Goal: Task Accomplishment & Management: Complete application form

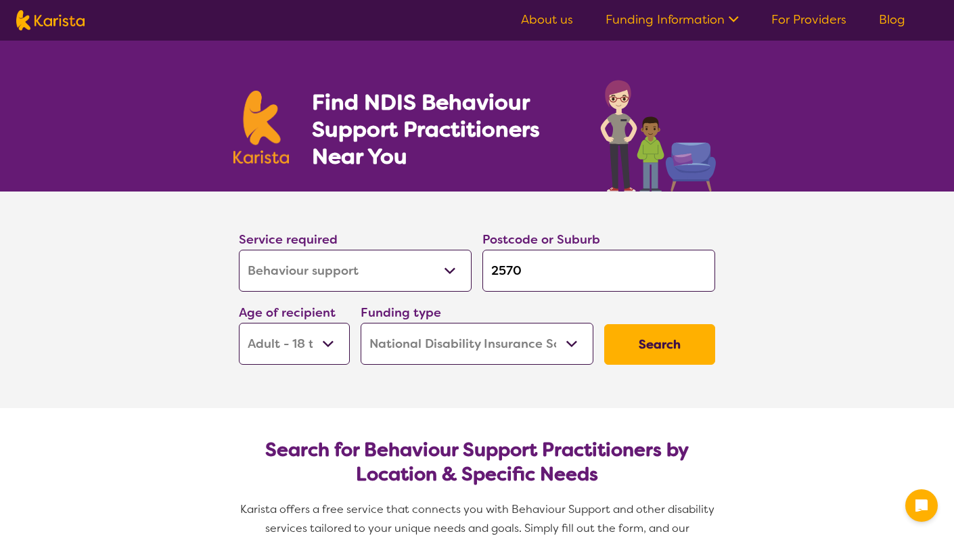
select select "Behaviour support"
select select "AD"
select select "NDIS"
select select "Behaviour support"
select select "AD"
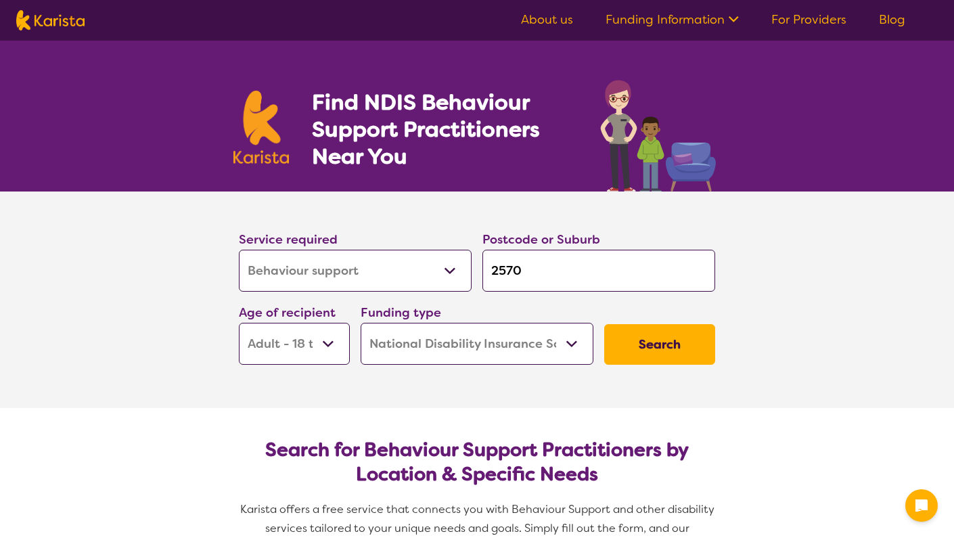
select select "NDIS"
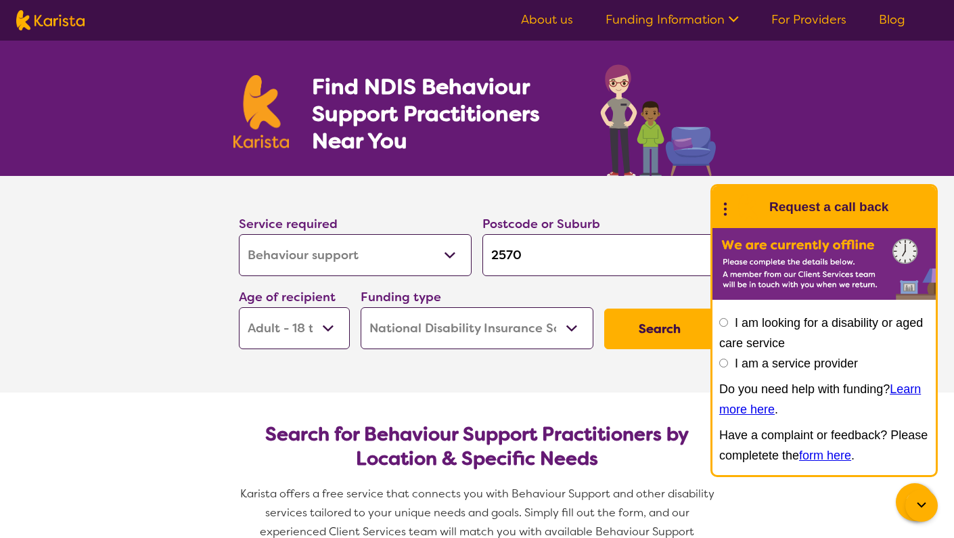
select select "Psychology"
drag, startPoint x: 529, startPoint y: 253, endPoint x: 479, endPoint y: 254, distance: 50.1
click at [479, 254] on div "Postcode or Suburb 2570" at bounding box center [598, 244] width 243 height 73
type input "2"
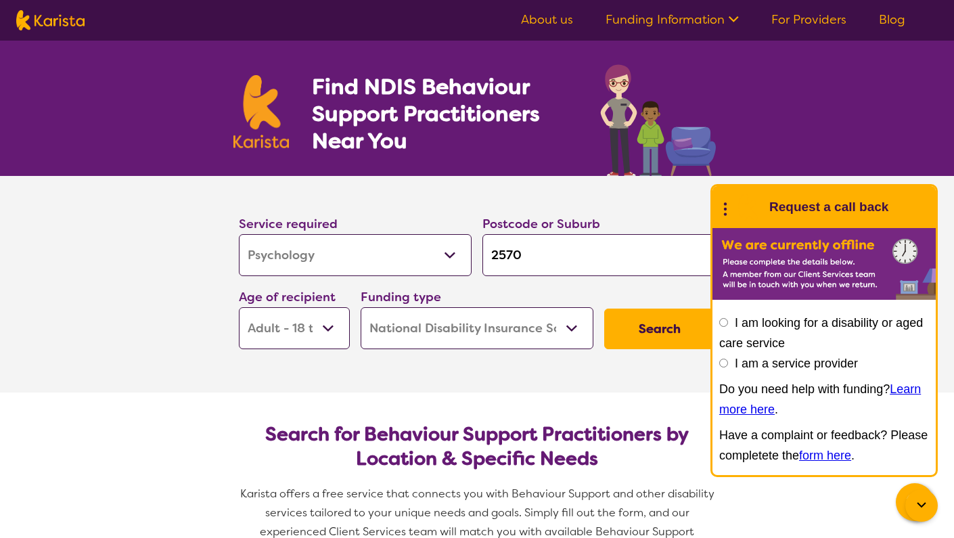
type input "2"
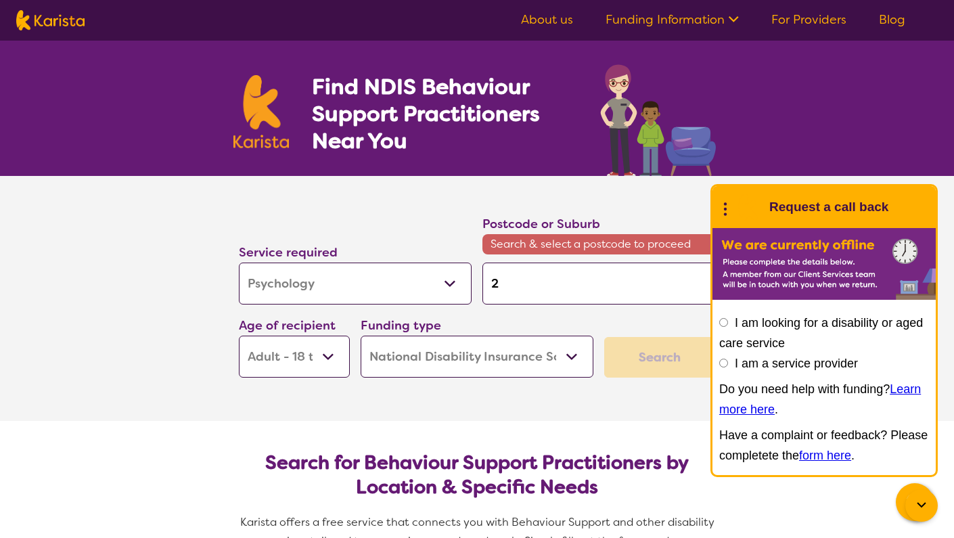
type input "25"
type input "256"
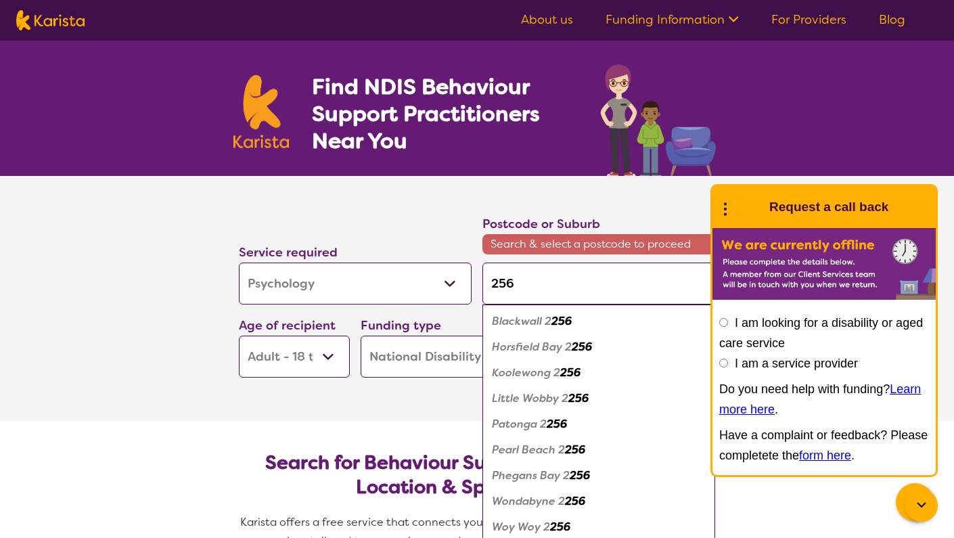
type input "25"
type input "2"
type input "c"
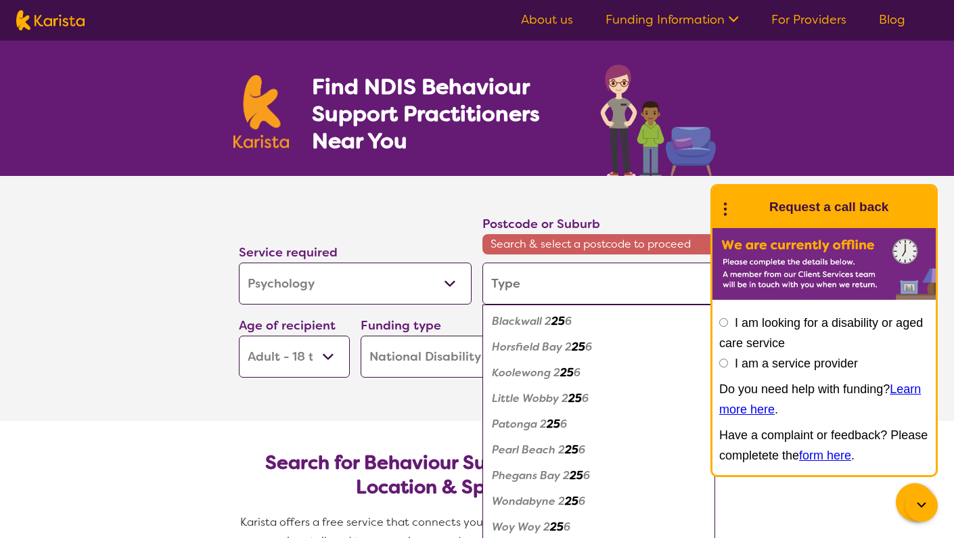
type input "c"
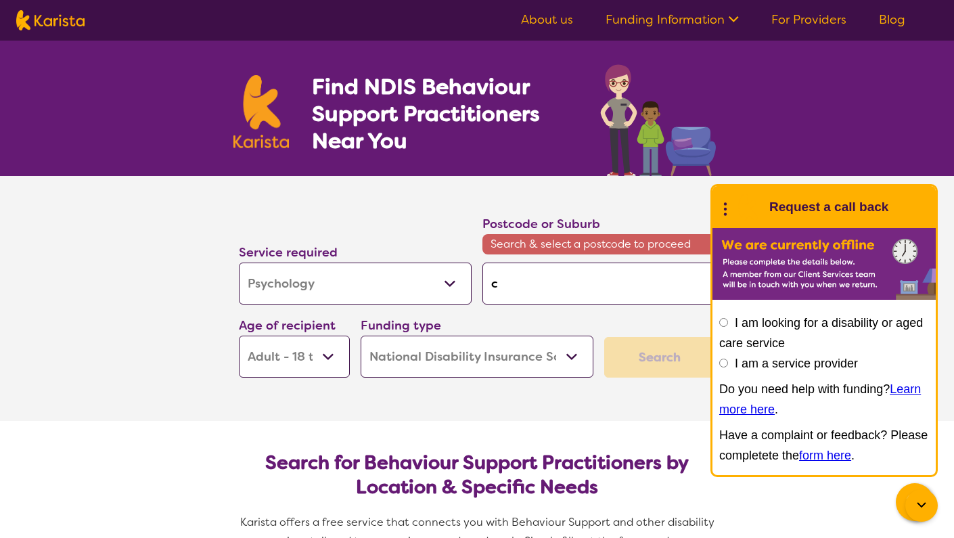
type input "ca"
type input "cam"
type input "camd"
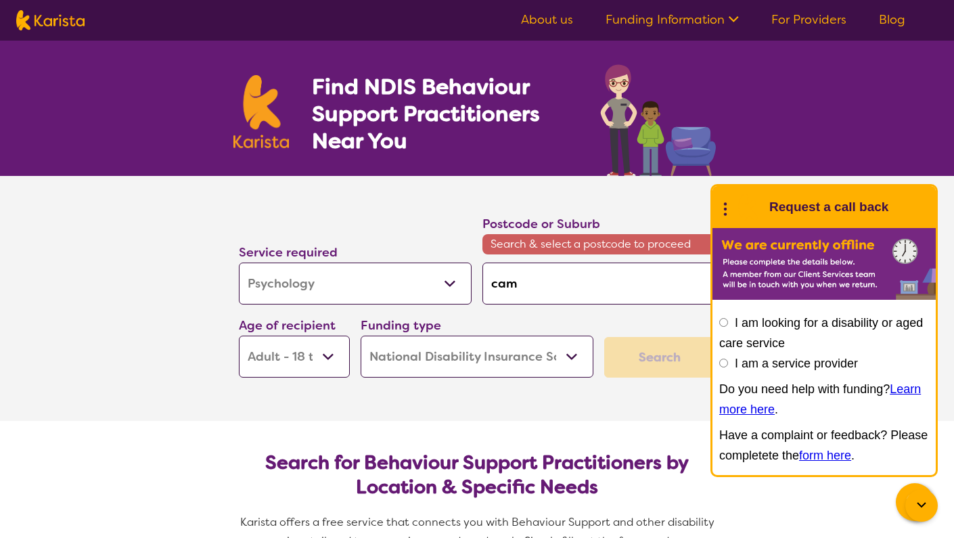
type input "camd"
type input "camde"
type input "[GEOGRAPHIC_DATA]"
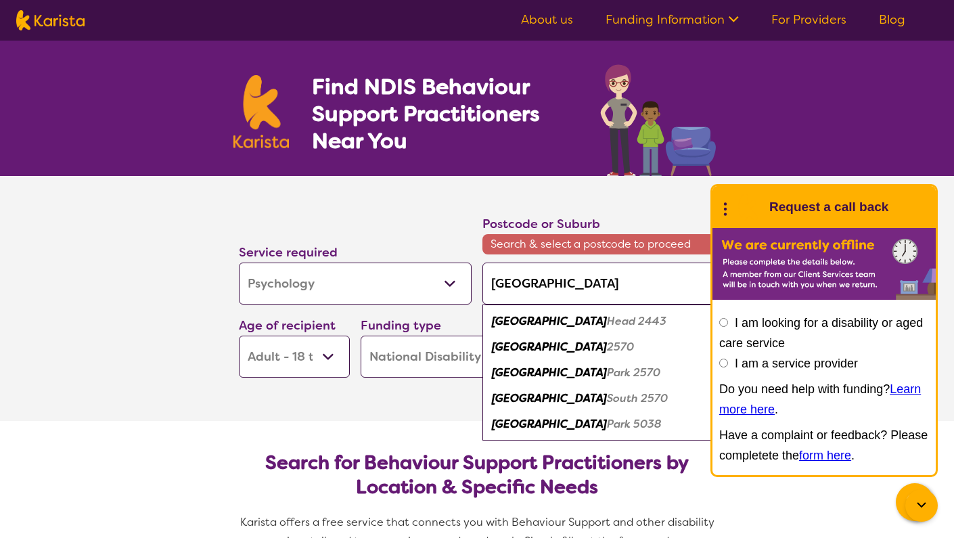
type input "[GEOGRAPHIC_DATA]"
drag, startPoint x: 498, startPoint y: 309, endPoint x: 521, endPoint y: 343, distance: 40.9
click at [521, 343] on em "[GEOGRAPHIC_DATA]" at bounding box center [549, 347] width 115 height 14
type input "2570"
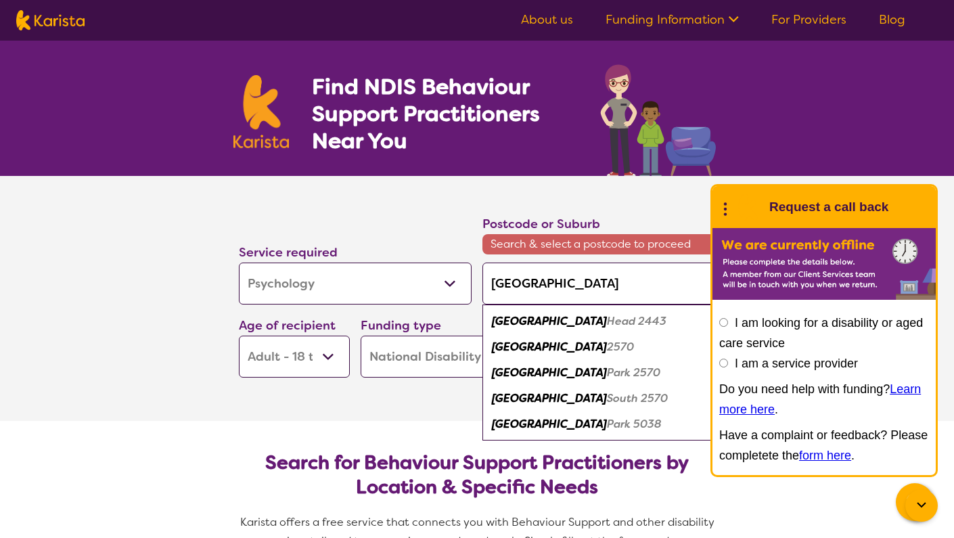
type input "2570"
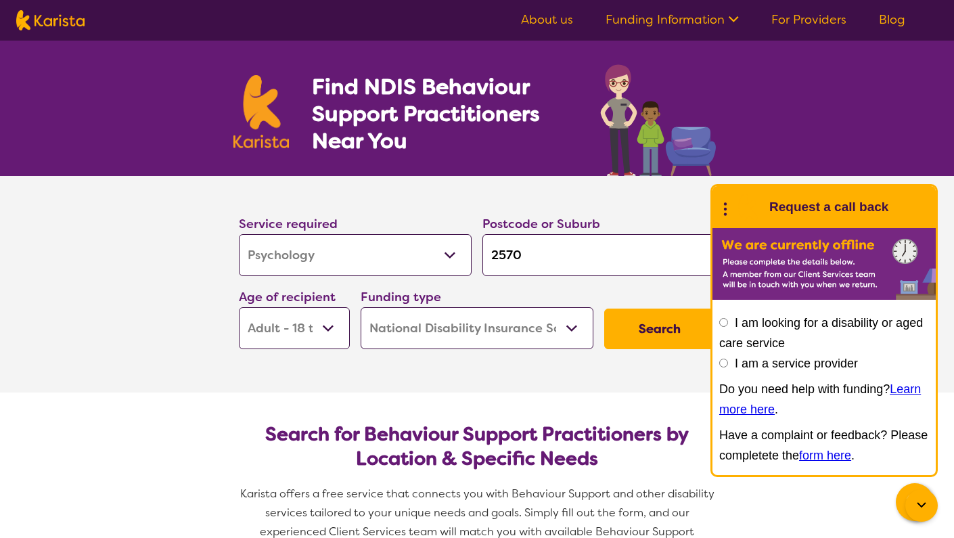
click at [729, 211] on icon at bounding box center [725, 207] width 18 height 21
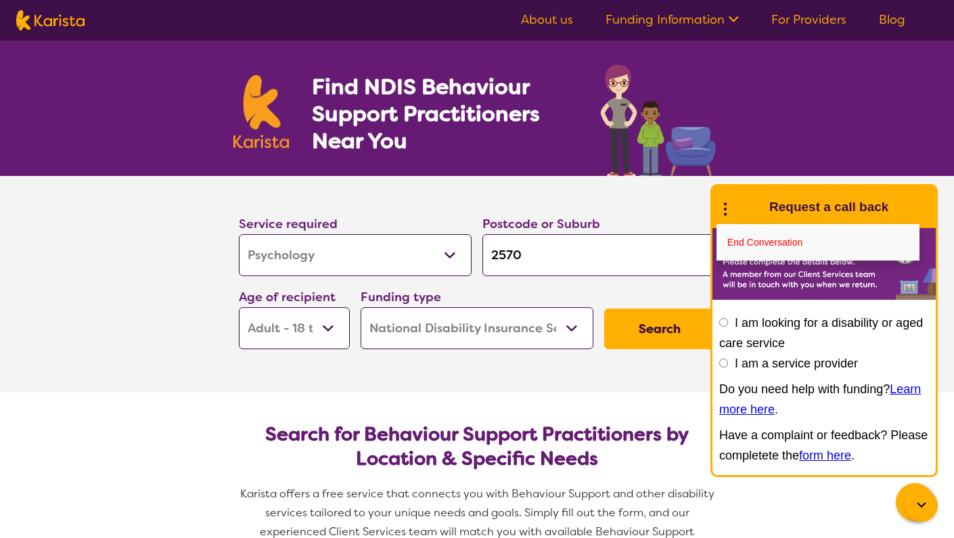
click at [694, 200] on section "Service required Allied Health Assistant Assessment ([MEDICAL_DATA] or [MEDICAL…" at bounding box center [476, 265] width 519 height 179
click at [736, 234] on link "End Conversation" at bounding box center [817, 242] width 203 height 37
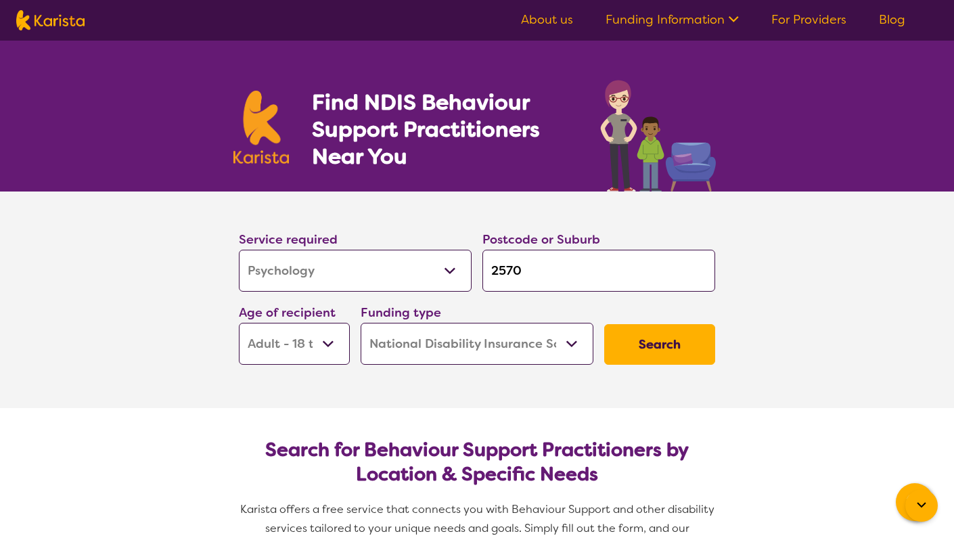
click at [674, 344] on button "Search" at bounding box center [659, 344] width 111 height 41
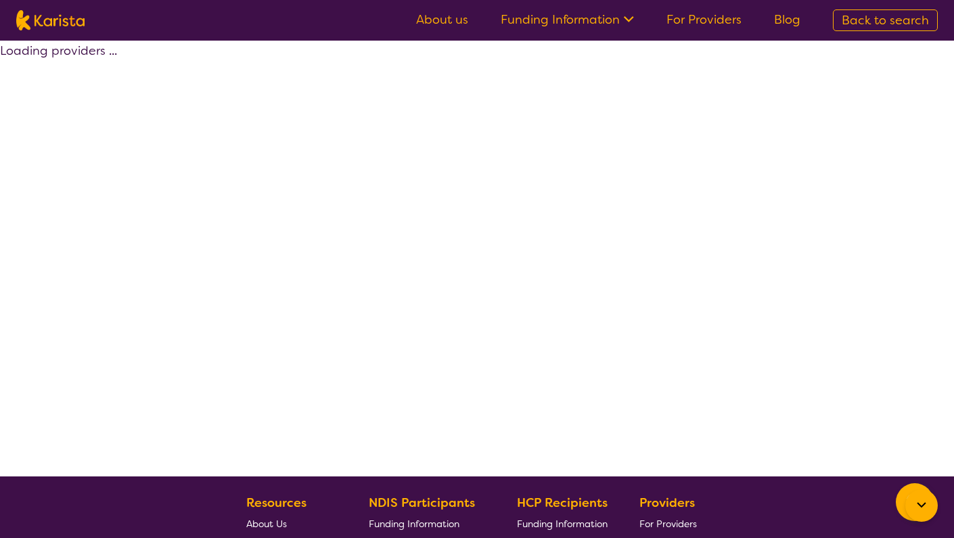
select select "by_score"
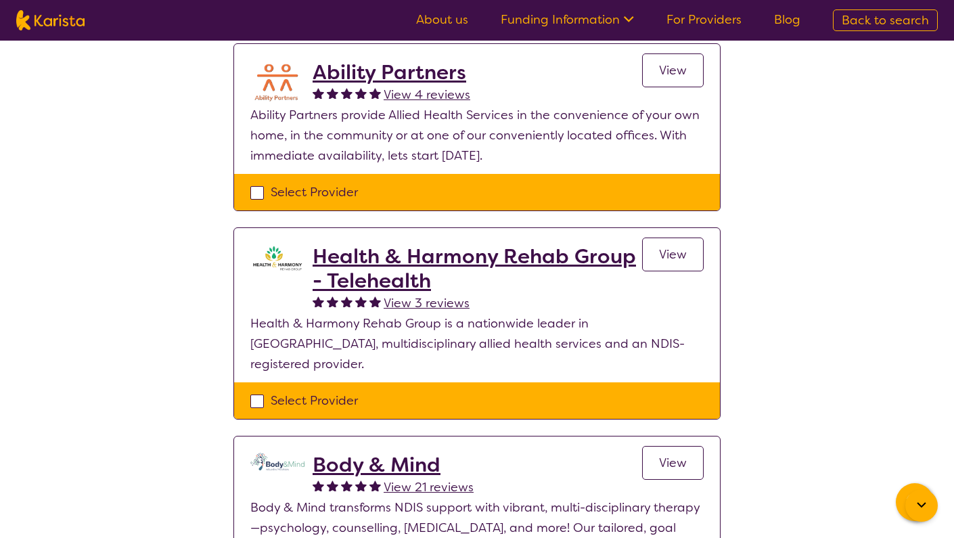
scroll to position [542, 0]
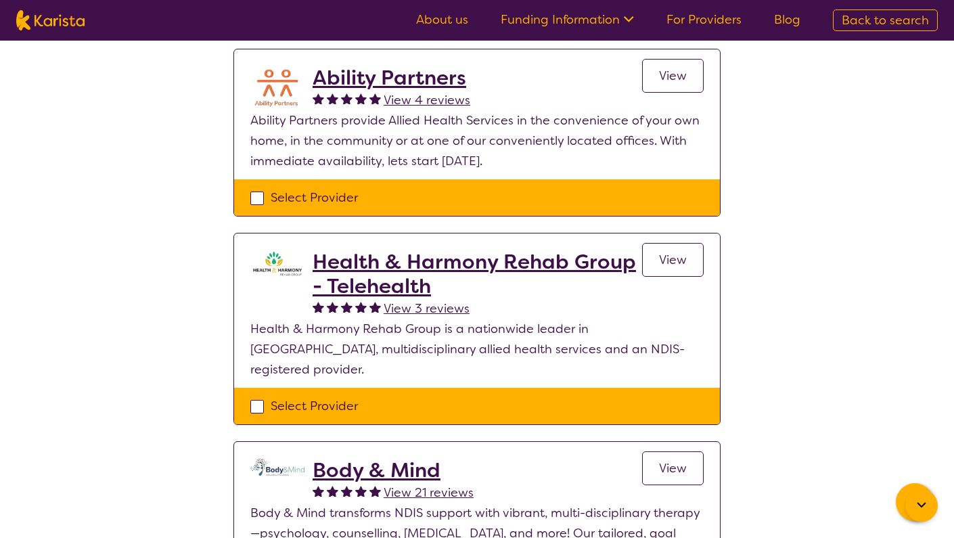
click at [427, 75] on h2 "Ability Partners" at bounding box center [391, 78] width 158 height 24
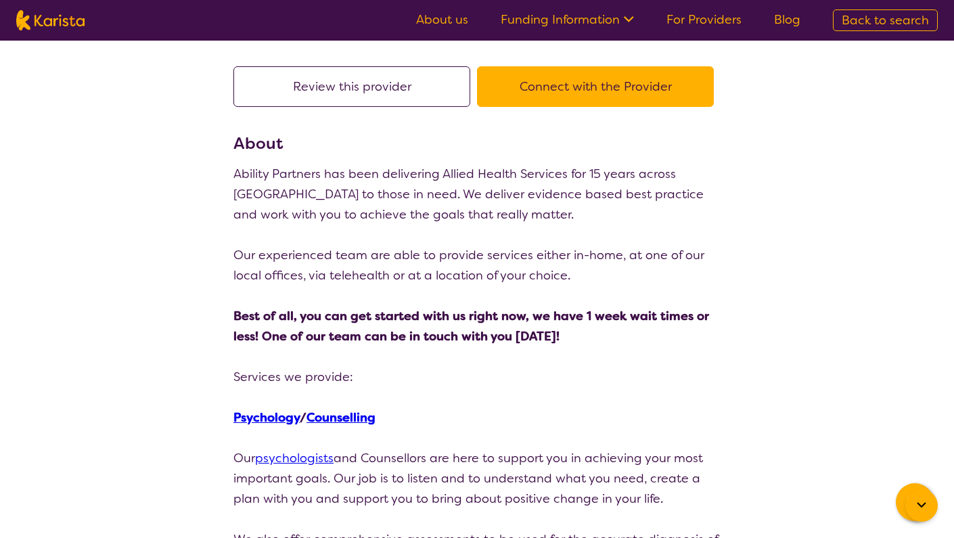
scroll to position [98, 0]
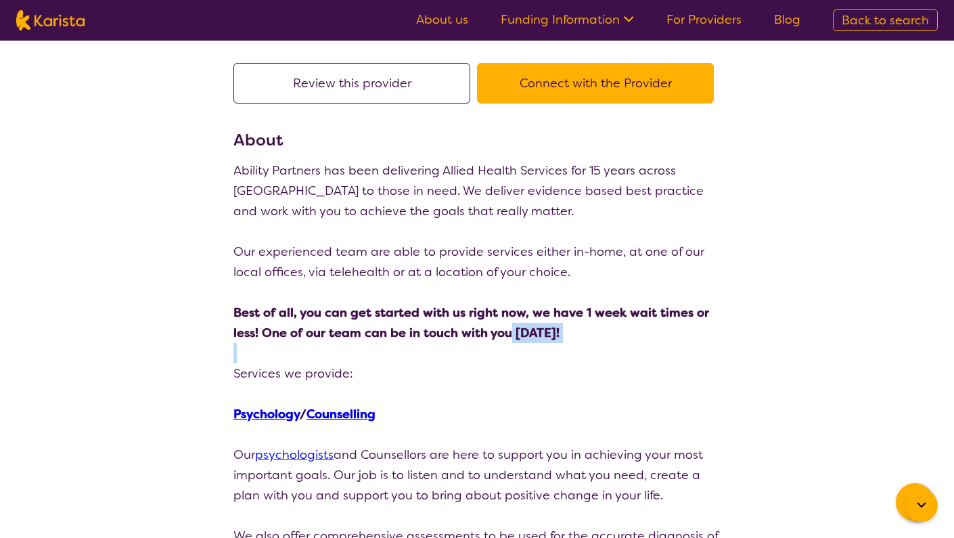
drag, startPoint x: 536, startPoint y: 340, endPoint x: 536, endPoint y: 362, distance: 22.3
click at [588, 261] on p "Our experienced team are able to provide services either in-home, at one of our…" at bounding box center [476, 261] width 487 height 41
click at [574, 91] on button "Connect with the Provider" at bounding box center [595, 83] width 237 height 41
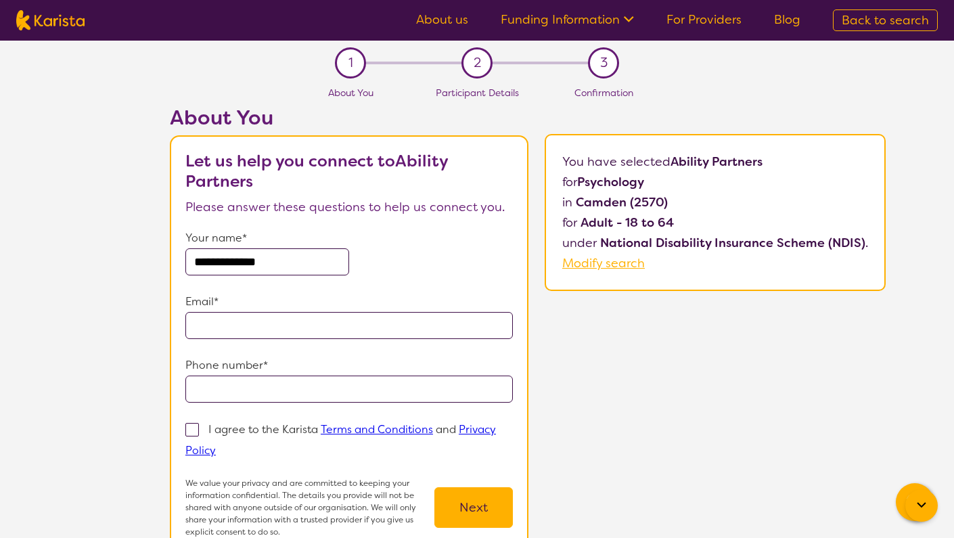
type input "**********"
type input "*"
type input "**********"
click at [190, 428] on span at bounding box center [192, 430] width 14 height 14
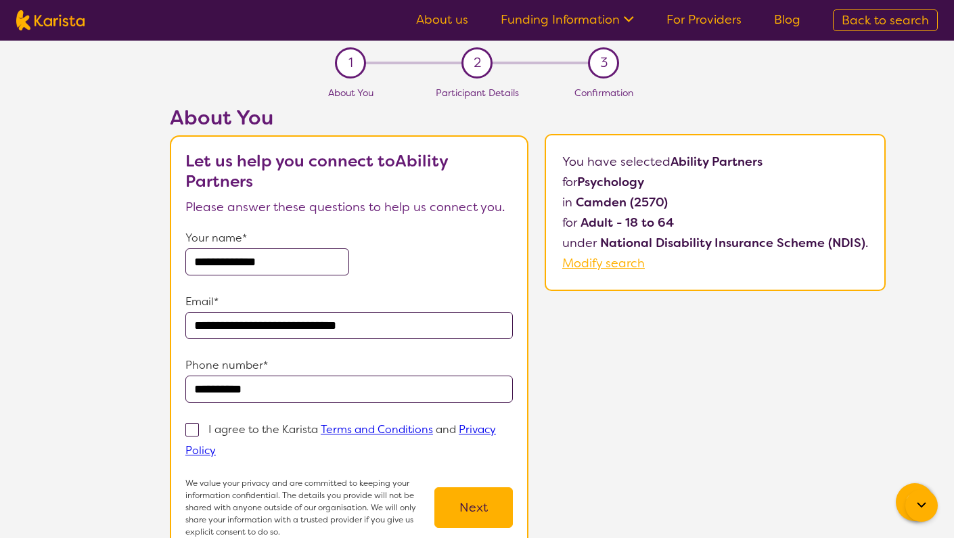
click at [216, 445] on input "I agree to the Karista Terms and Conditions and Privacy Policy" at bounding box center [220, 449] width 9 height 9
checkbox input "true"
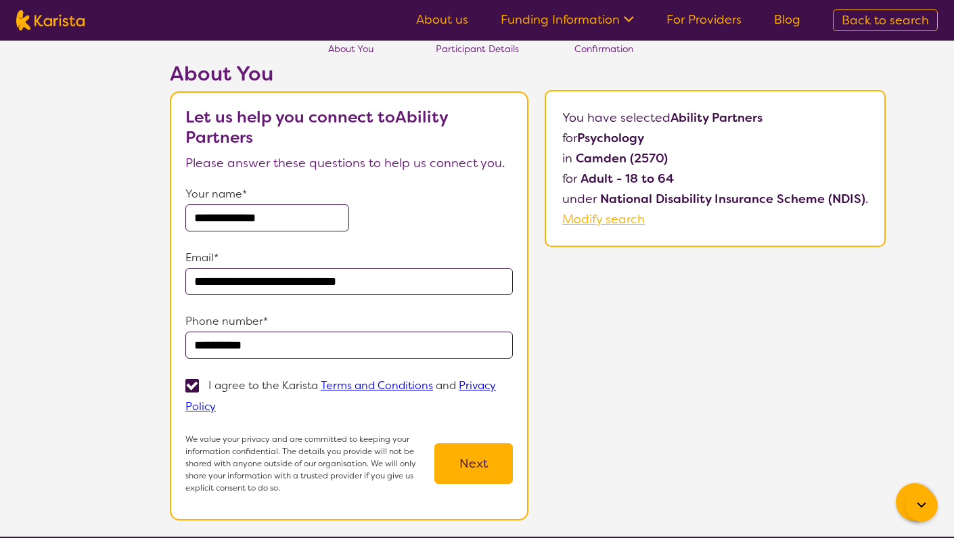
scroll to position [45, 0]
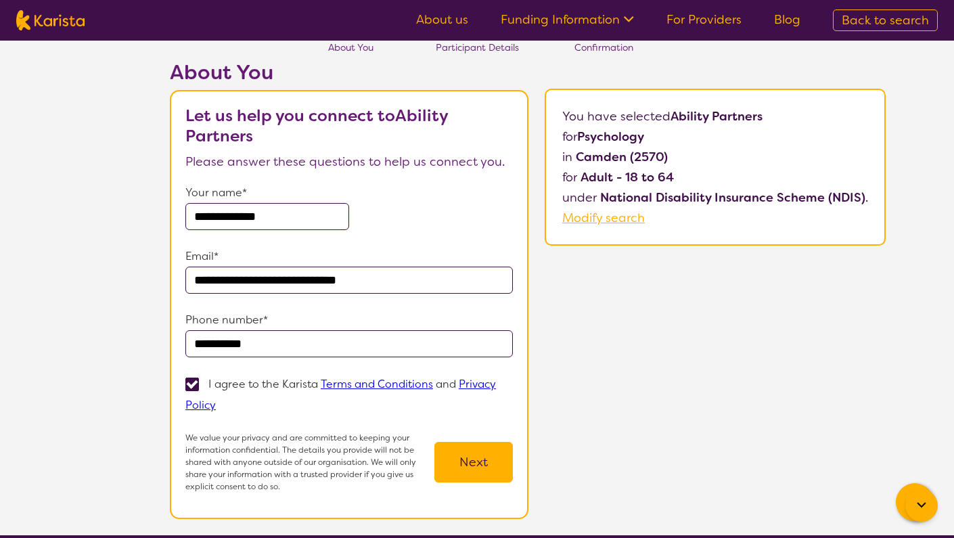
click at [469, 462] on button "Next" at bounding box center [473, 462] width 78 height 41
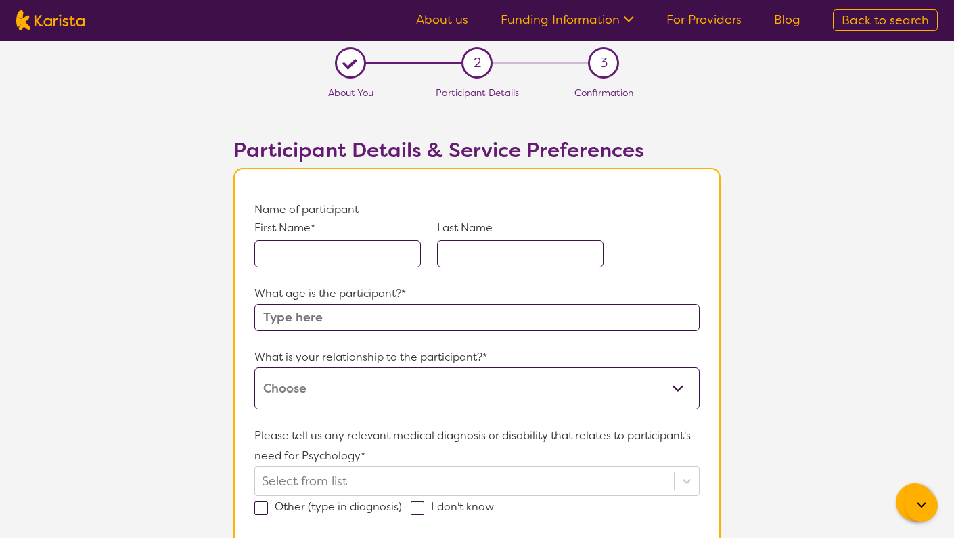
click at [352, 255] on input "text" at bounding box center [337, 253] width 166 height 27
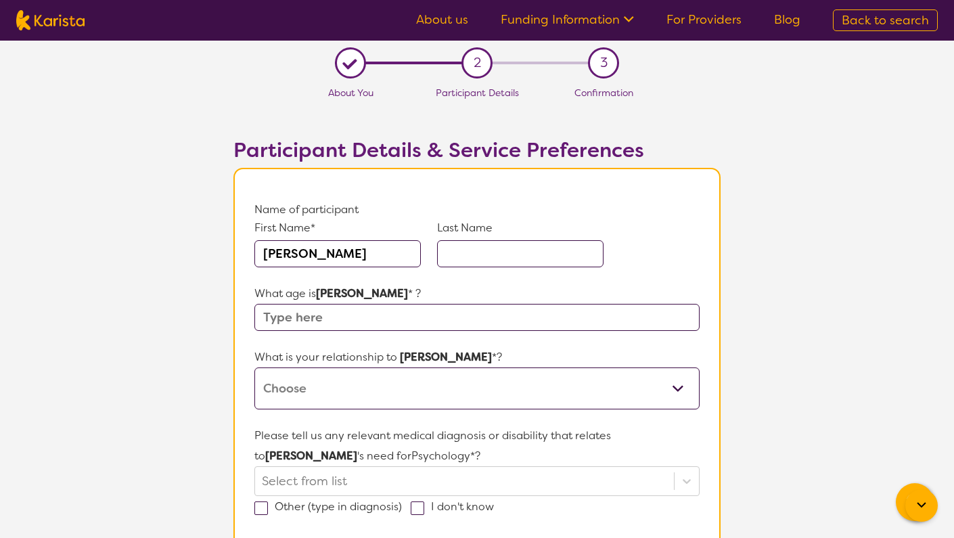
type input "[PERSON_NAME]"
type input "18"
select select "I am their Support Coordinator"
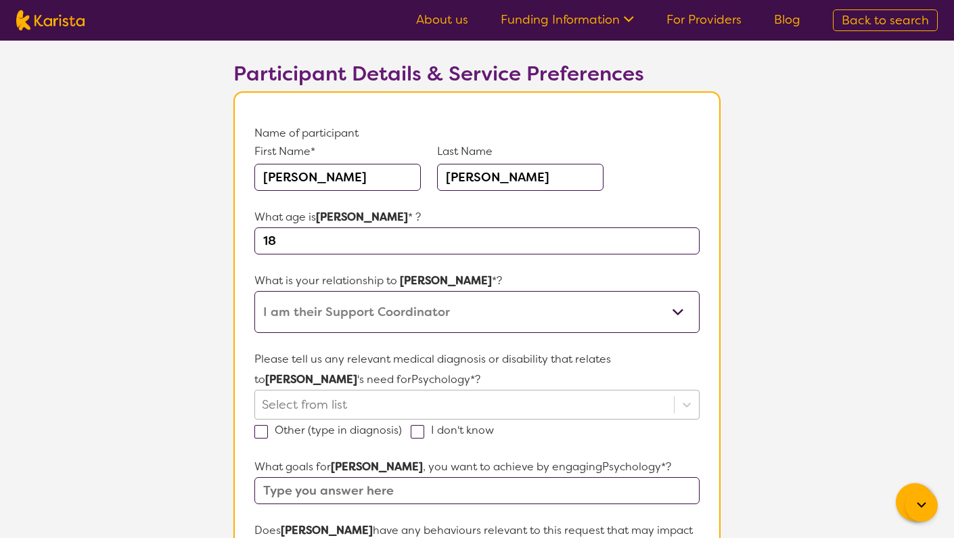
click at [352, 400] on div "Select from list" at bounding box center [476, 405] width 445 height 30
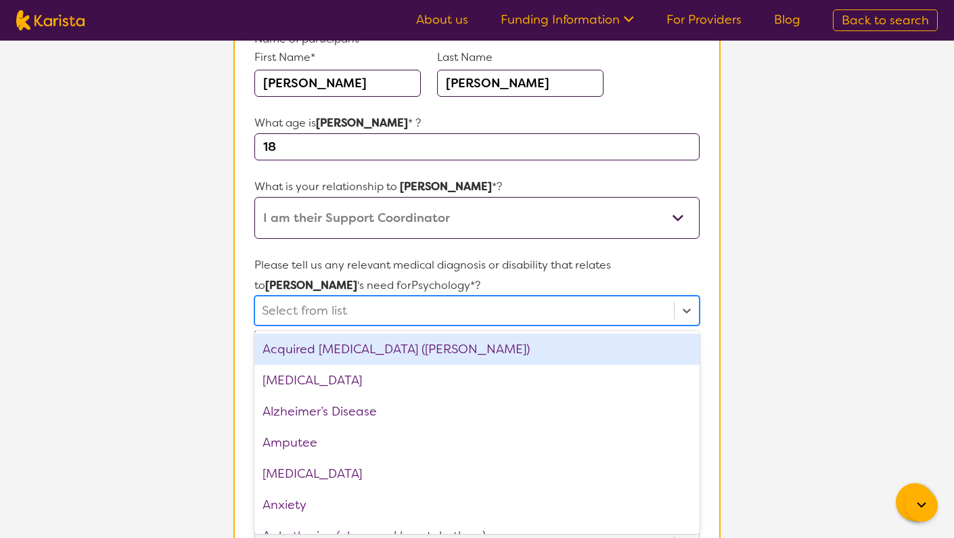
scroll to position [171, 0]
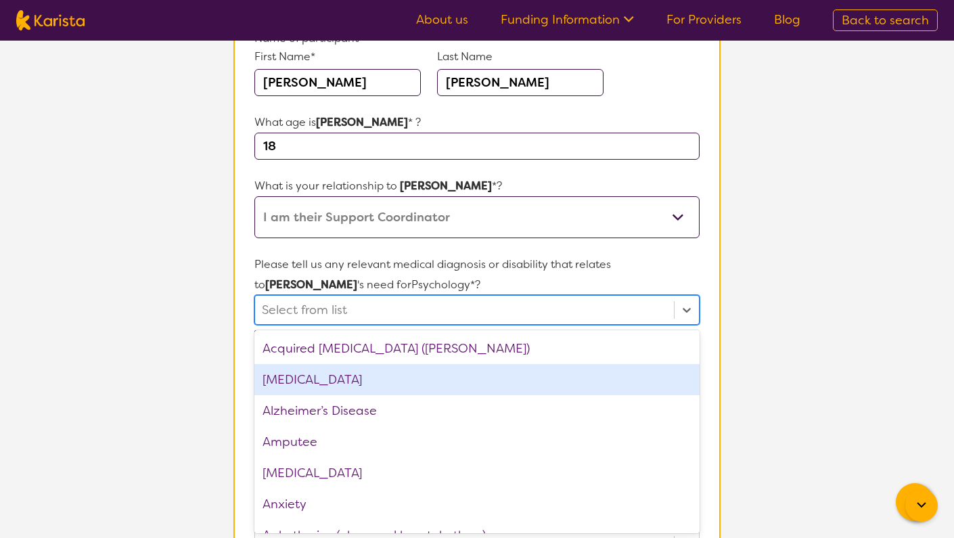
click at [358, 384] on div "[MEDICAL_DATA]" at bounding box center [476, 379] width 445 height 31
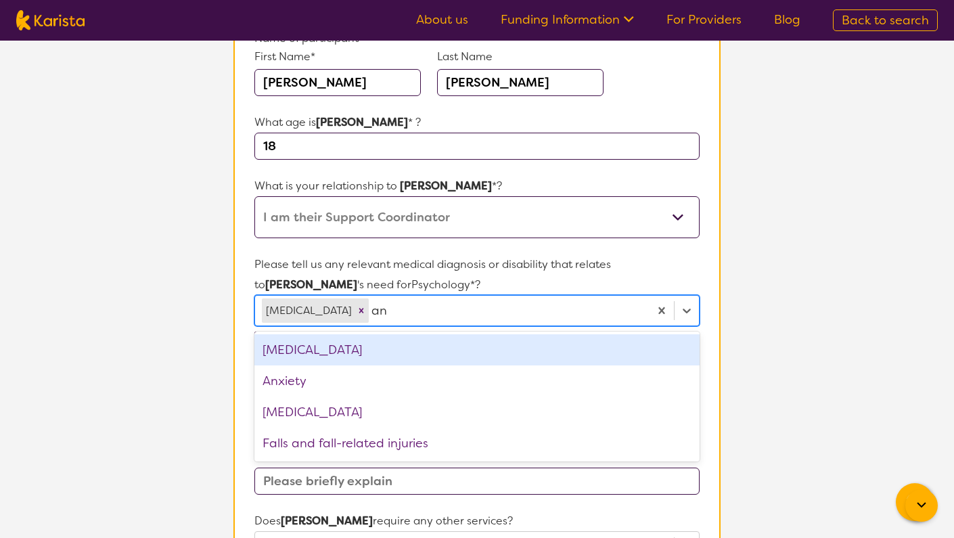
type input "anx"
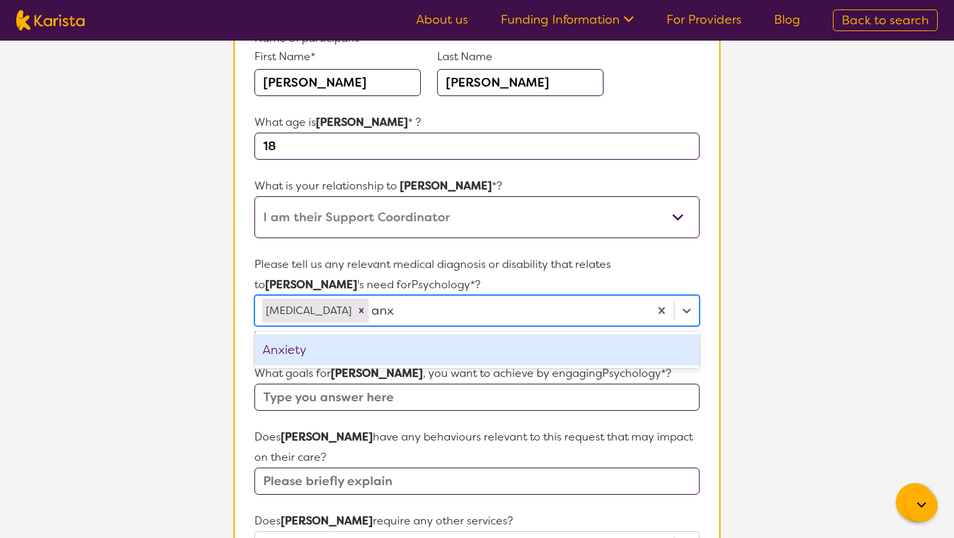
click at [301, 356] on div "Anxiety" at bounding box center [476, 349] width 445 height 31
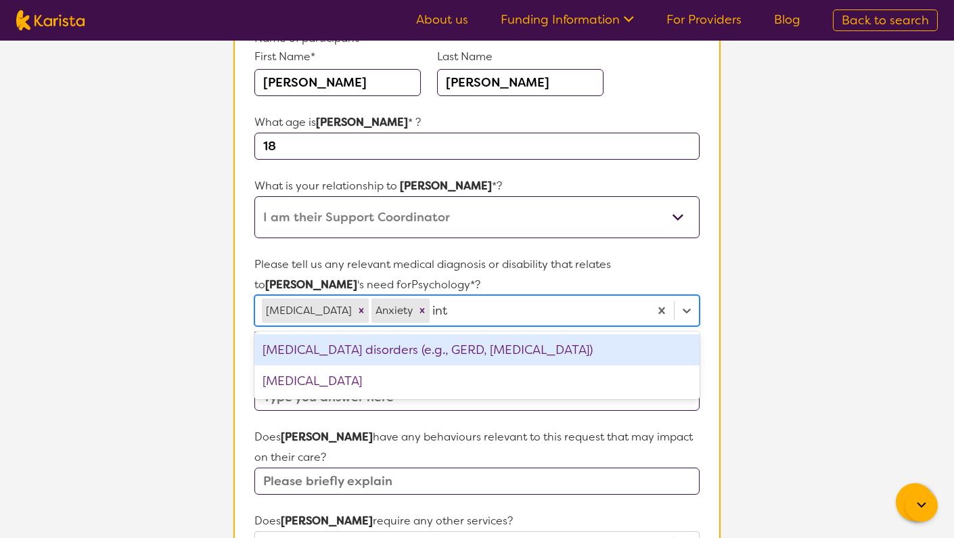
type input "inte"
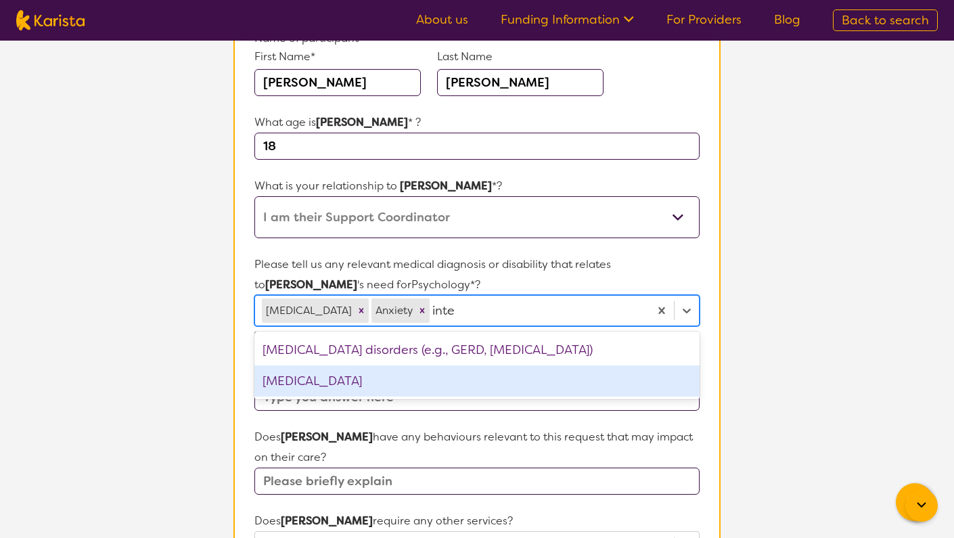
click at [295, 387] on div "[MEDICAL_DATA]" at bounding box center [476, 380] width 445 height 31
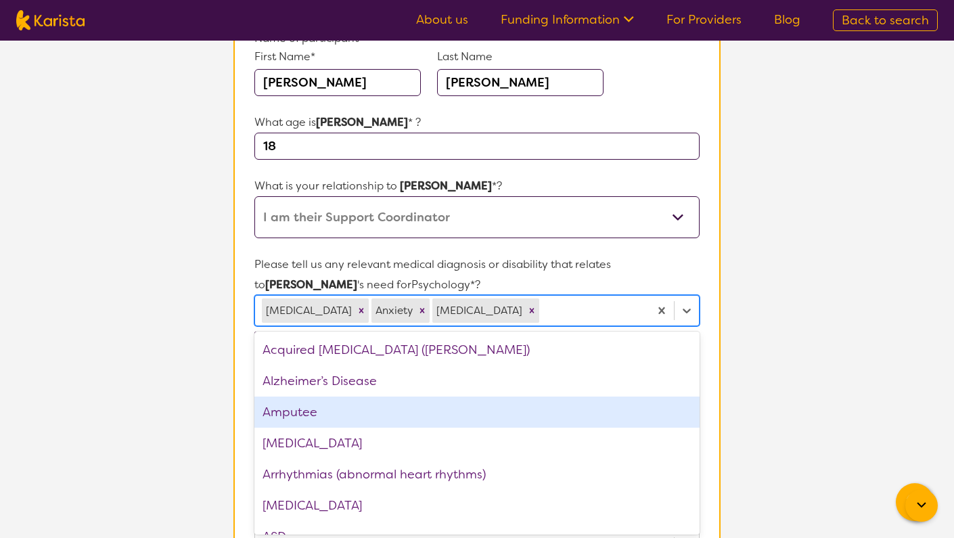
scroll to position [37, 0]
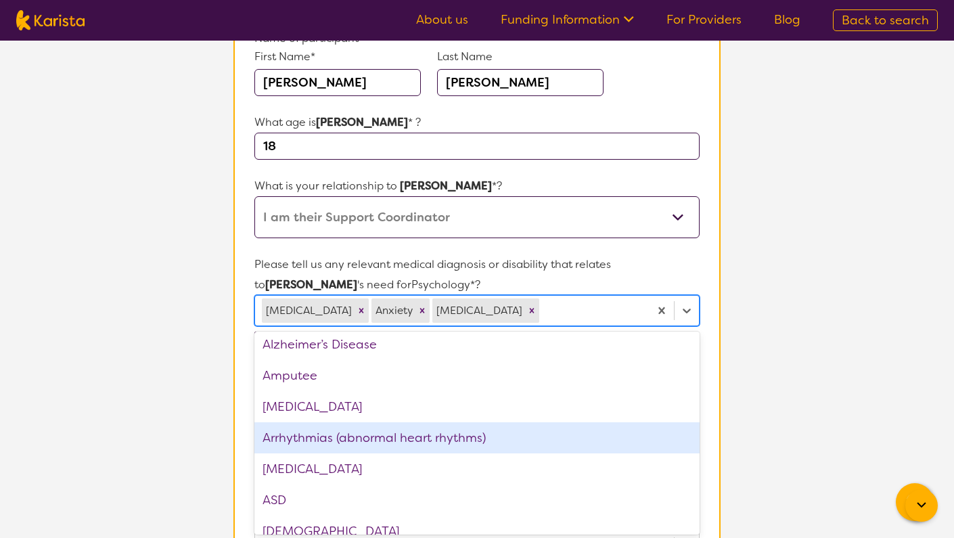
click at [200, 445] on section "L About You 2 Participant Details 3 Confirmation Participant Details & Service …" at bounding box center [477, 466] width 954 height 1194
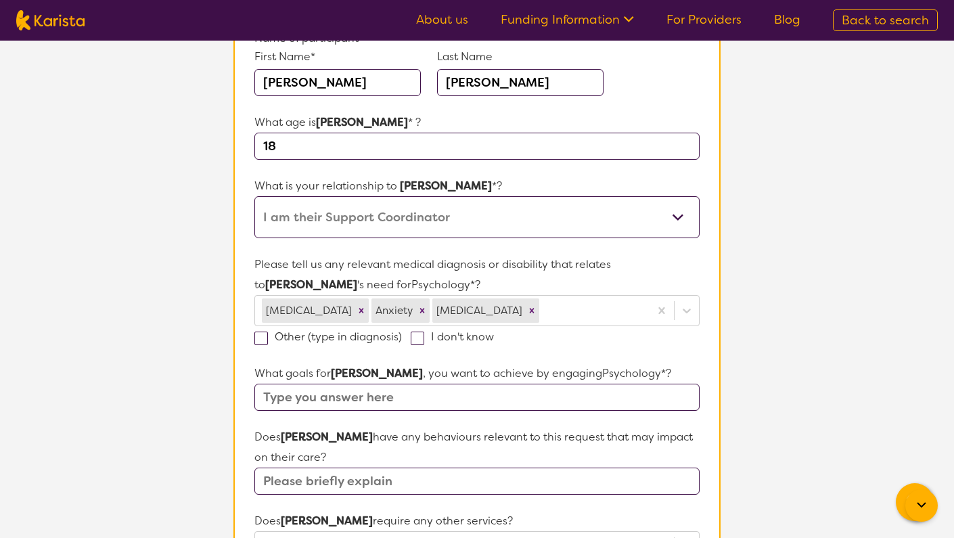
click at [280, 402] on input "text" at bounding box center [476, 396] width 445 height 27
type input "Support around family relationships and life"
click at [302, 469] on input "text" at bounding box center [476, 480] width 445 height 27
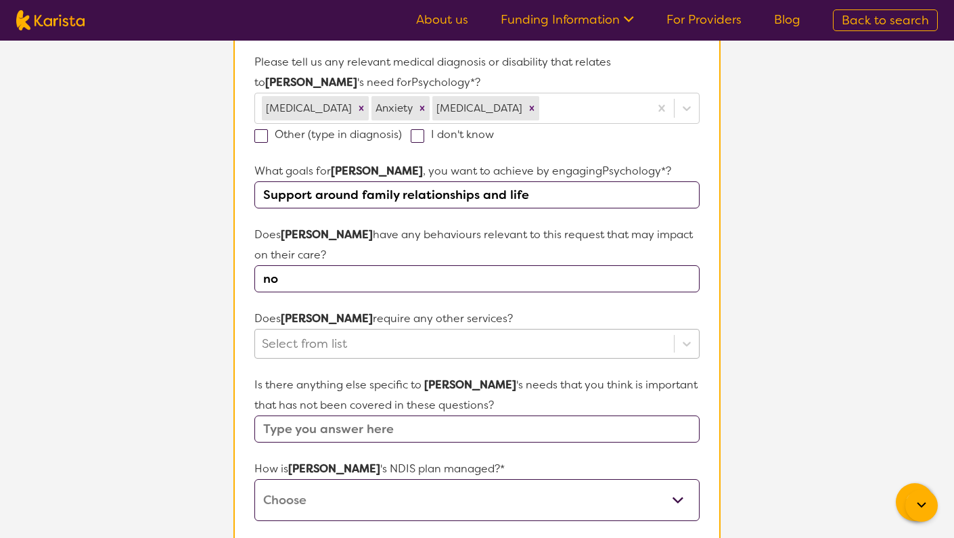
type input "no"
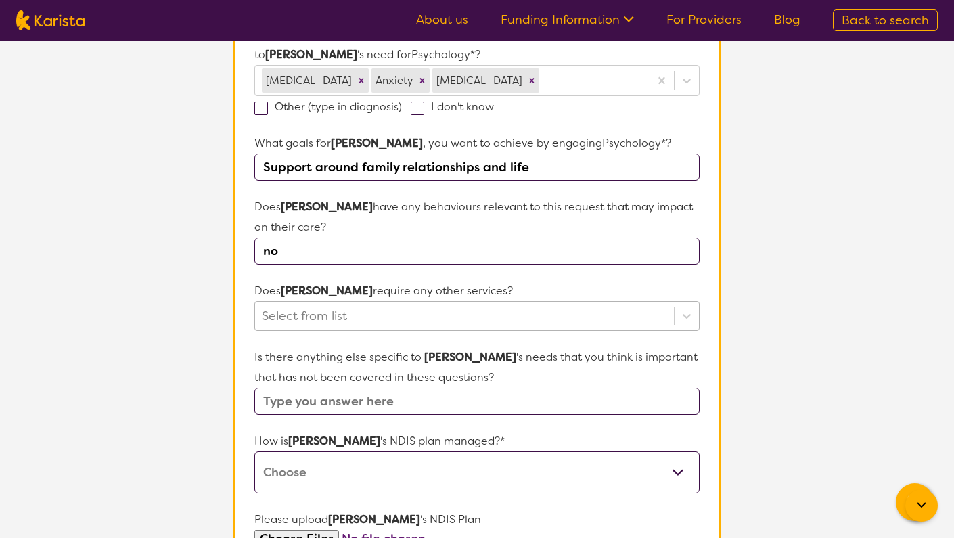
click at [285, 331] on div "Select from list" at bounding box center [476, 316] width 445 height 30
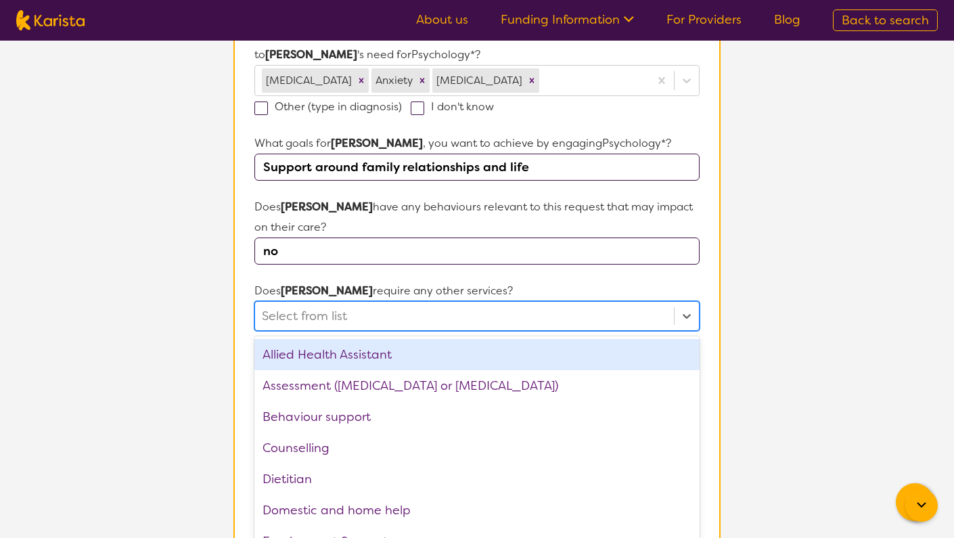
scroll to position [407, 0]
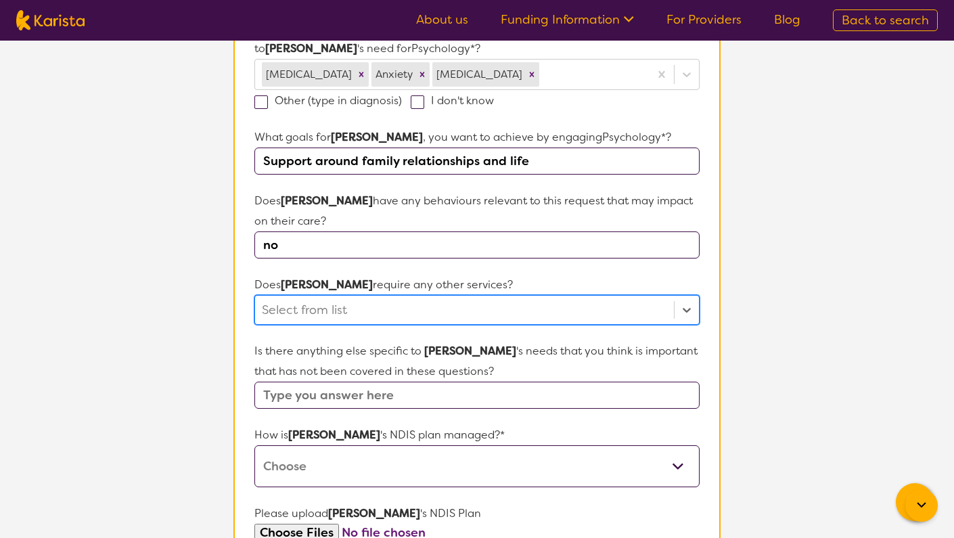
click at [305, 307] on div "Select from list" at bounding box center [464, 310] width 405 height 20
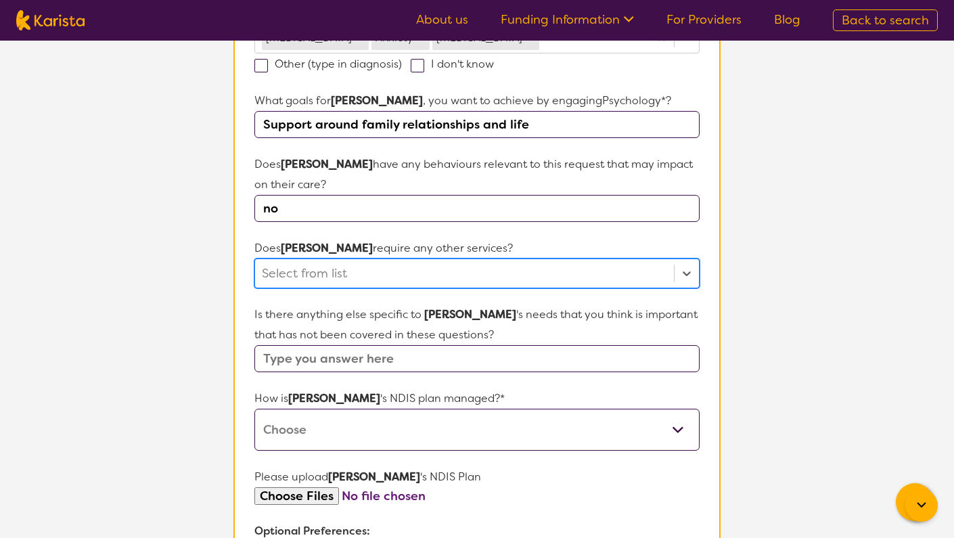
scroll to position [444, 0]
click at [318, 360] on input "text" at bounding box center [476, 357] width 445 height 27
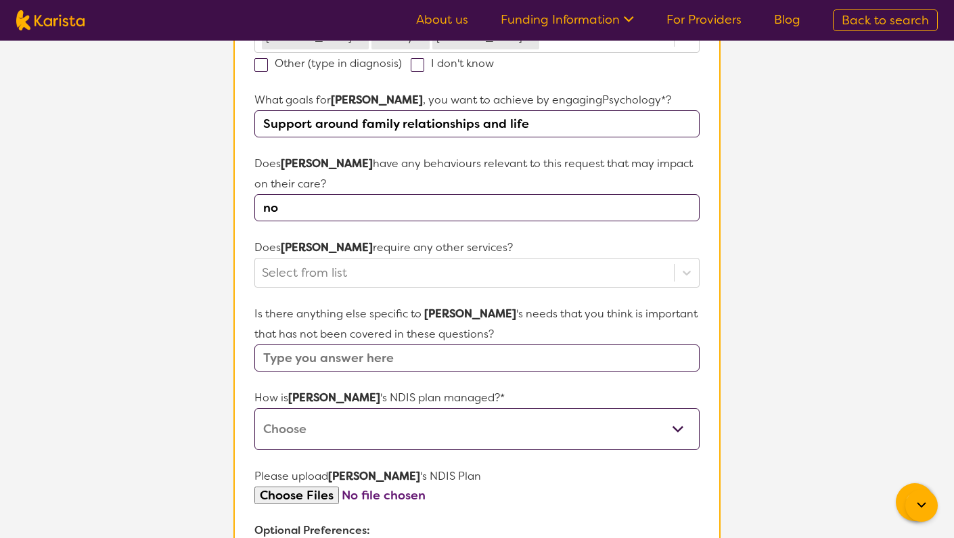
select select "Plan Managed"
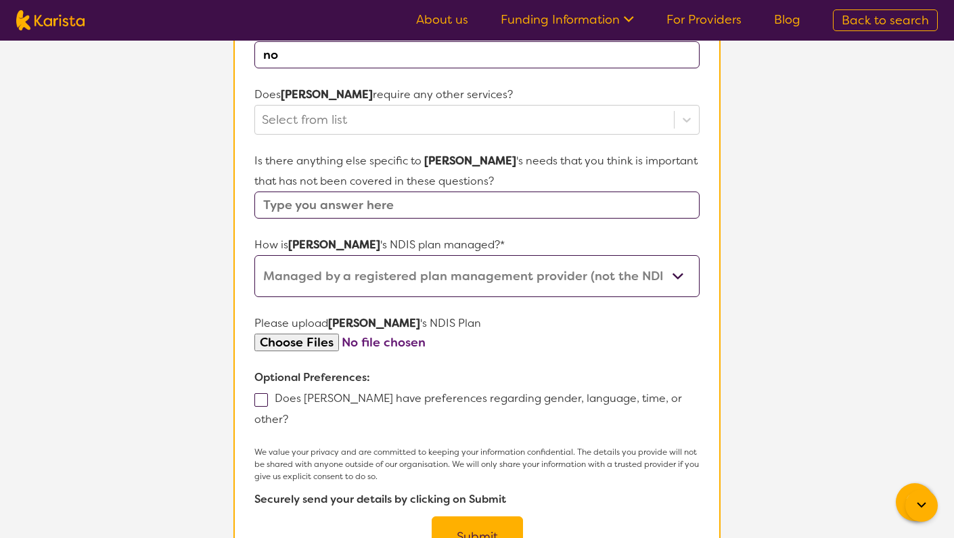
scroll to position [600, 0]
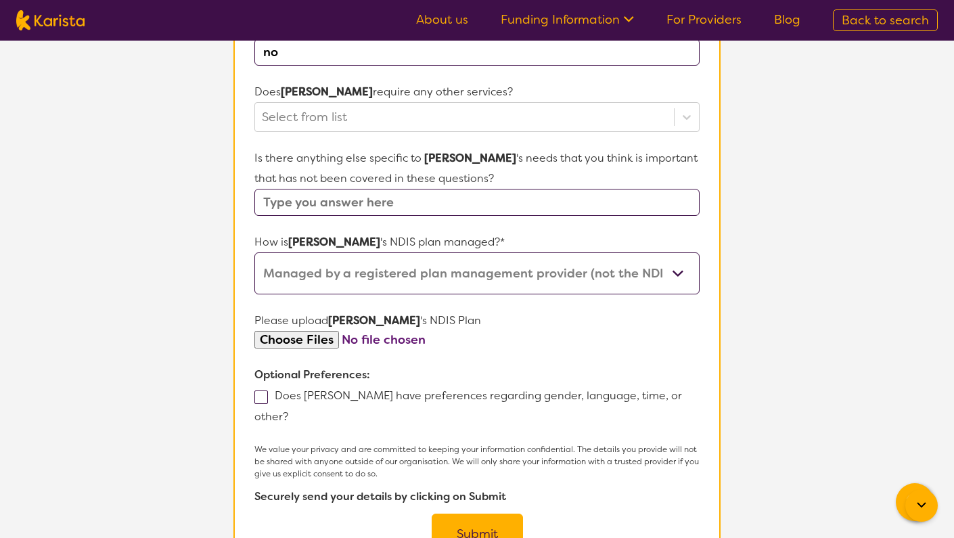
click at [469, 513] on button "Submit" at bounding box center [476, 533] width 91 height 41
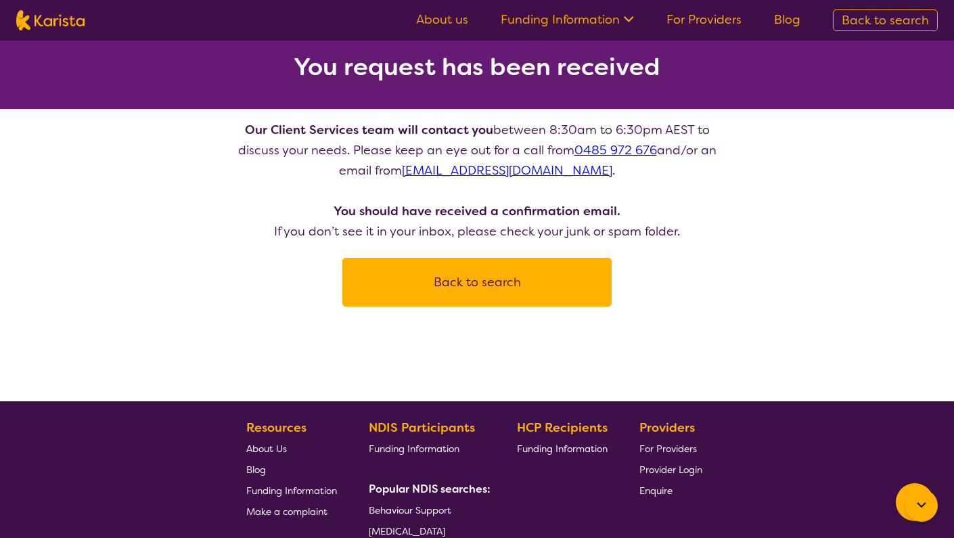
scroll to position [78, 0]
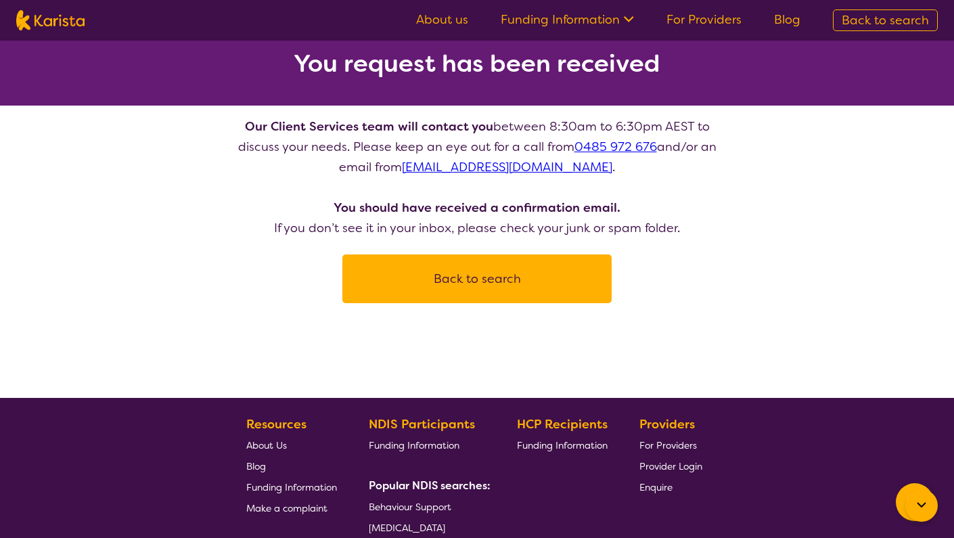
click at [452, 283] on button "Back to search" at bounding box center [476, 278] width 237 height 41
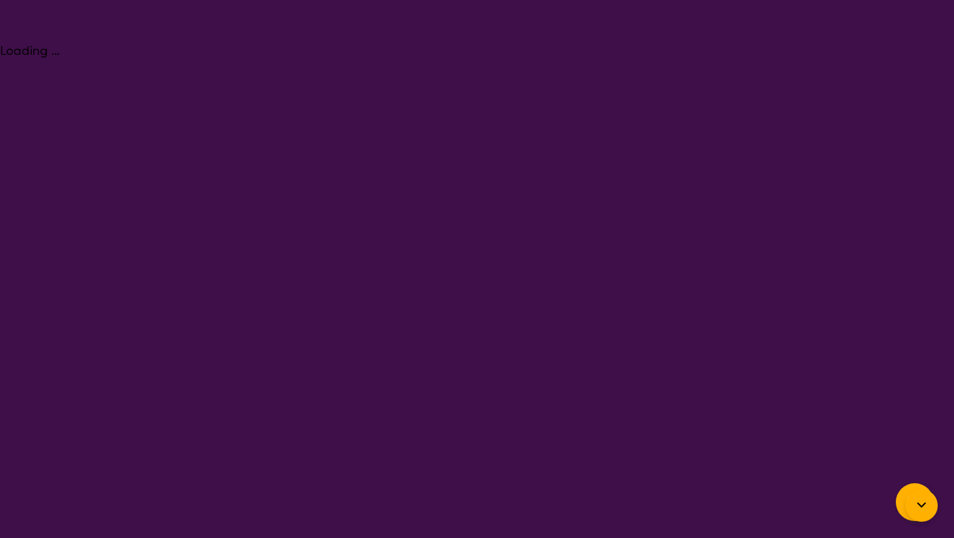
select select "Behaviour support"
select select "AD"
select select "NDIS"
select select "Behaviour support"
select select "AD"
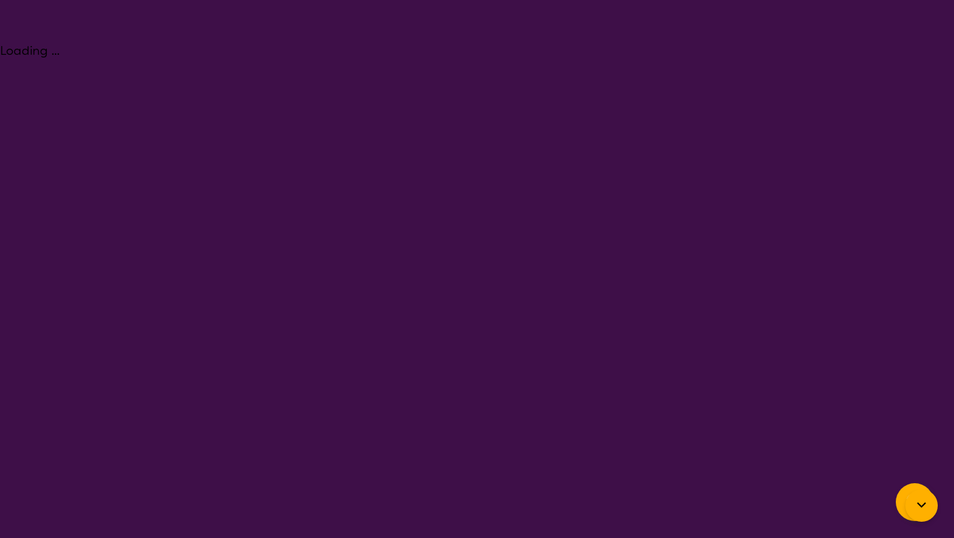
select select "NDIS"
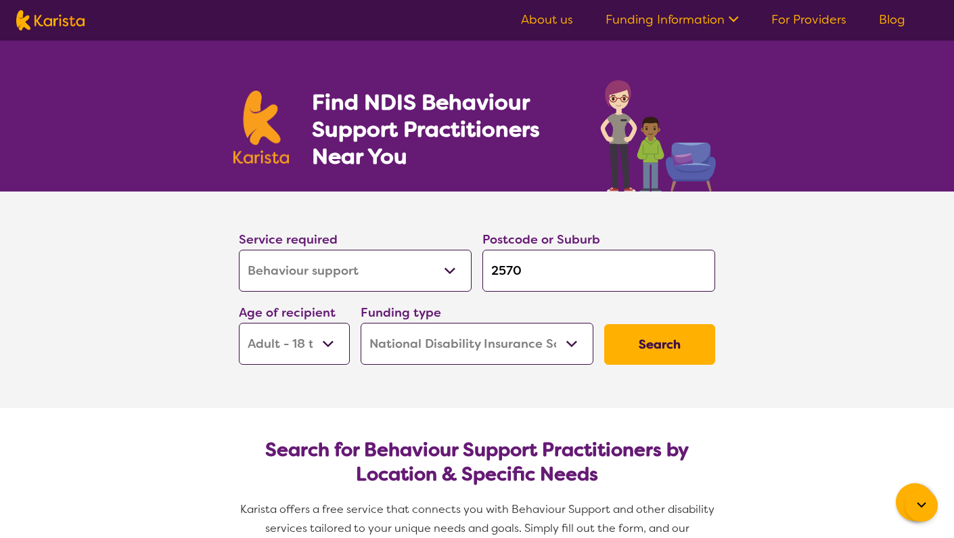
drag, startPoint x: 362, startPoint y: 273, endPoint x: 834, endPoint y: 7, distance: 541.4
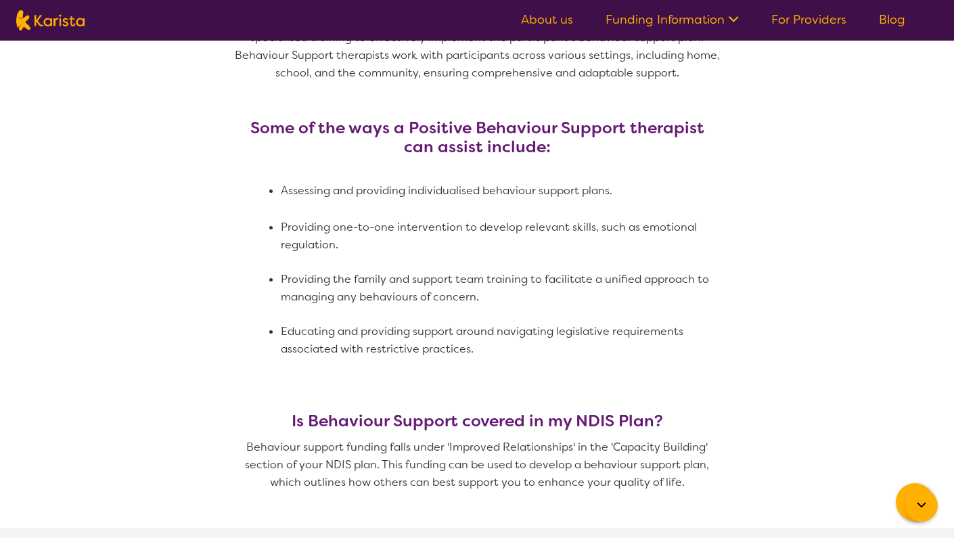
scroll to position [788, 0]
